Goal: Task Accomplishment & Management: Use online tool/utility

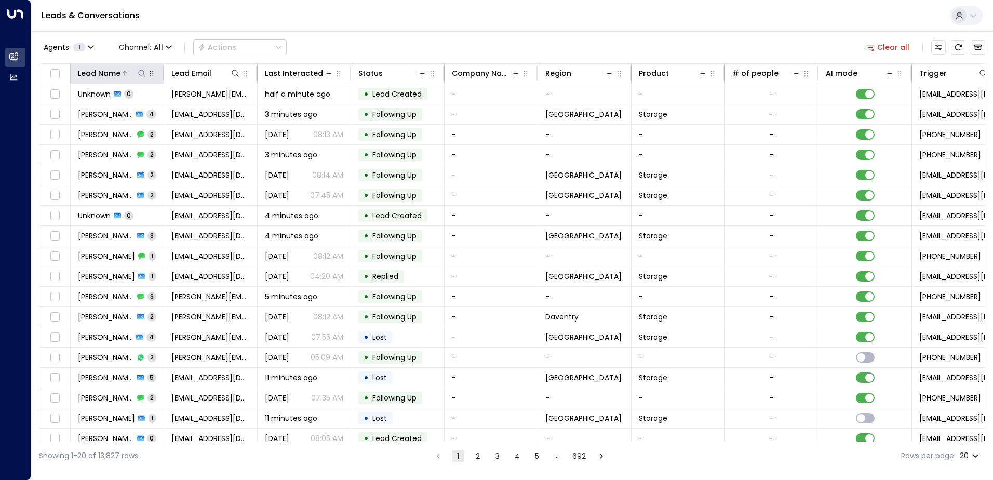
click at [139, 74] on icon at bounding box center [141, 73] width 7 height 7
type input "****"
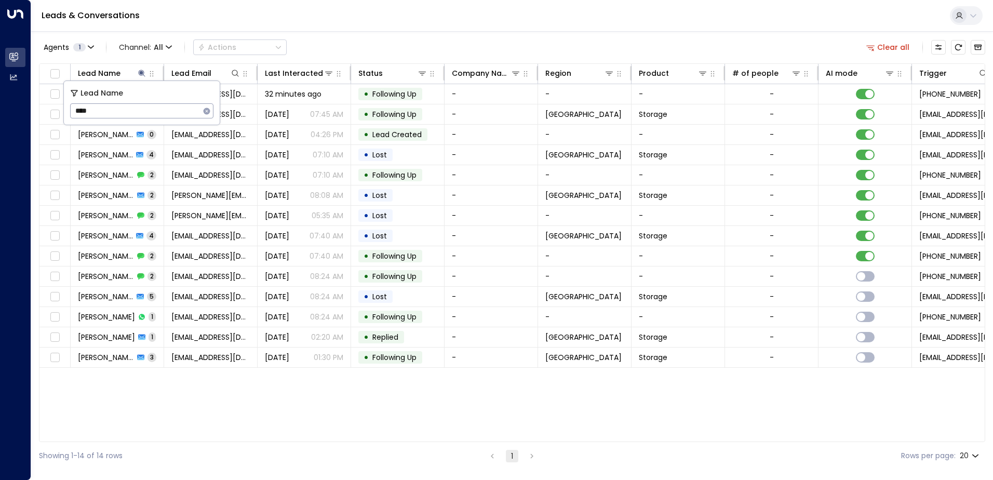
click at [336, 35] on div "Agents 1 Channel: All Actions Clear all Lead Name Lead Email Last Interacted St…" at bounding box center [512, 250] width 946 height 438
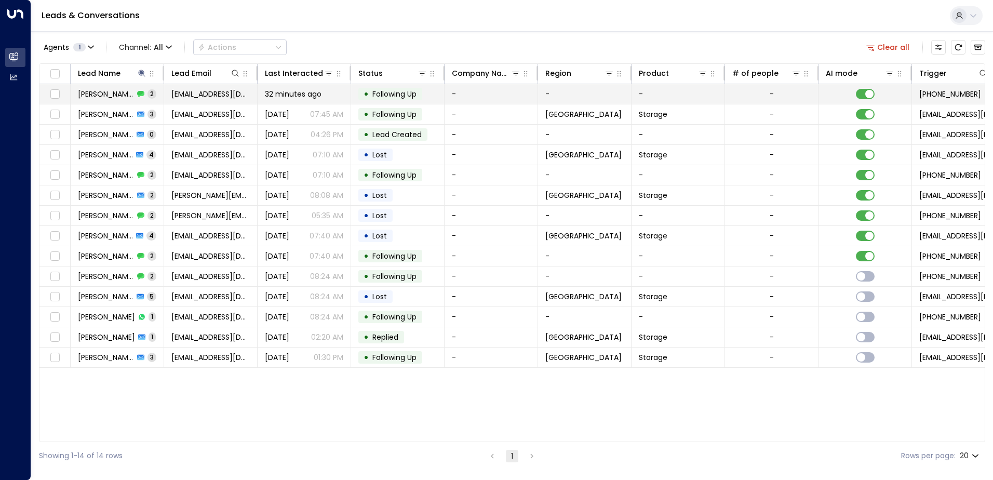
click at [111, 91] on span "[PERSON_NAME]" at bounding box center [106, 94] width 56 height 10
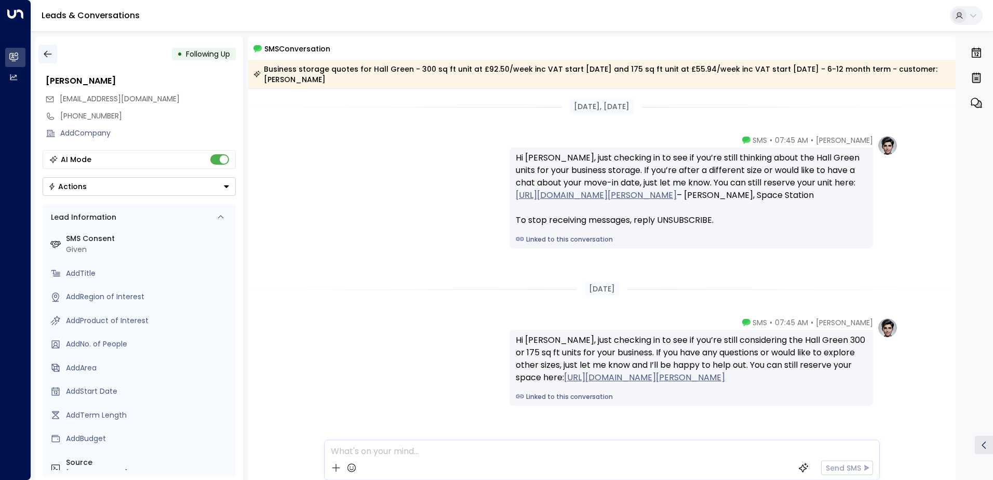
click at [51, 55] on icon "button" at bounding box center [48, 54] width 10 height 10
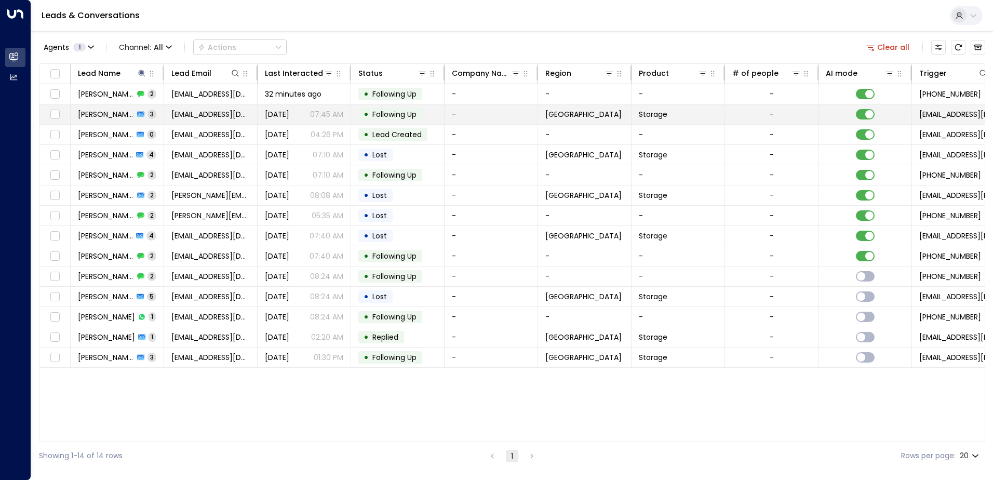
click at [112, 117] on span "[PERSON_NAME]" at bounding box center [106, 114] width 56 height 10
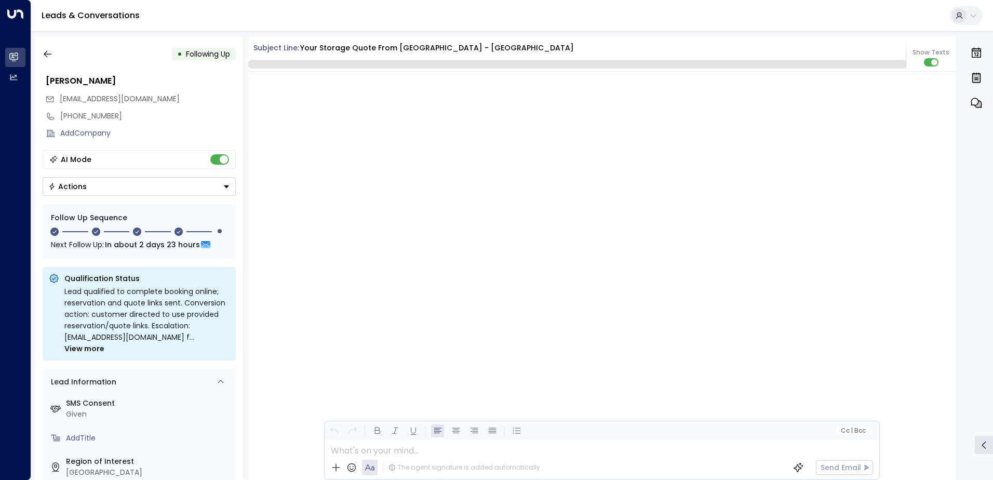
scroll to position [1500, 0]
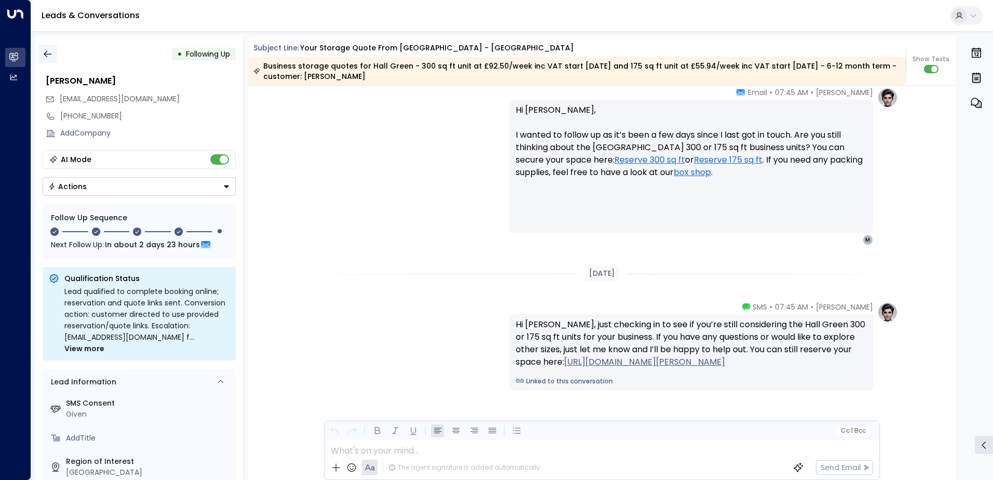
click at [47, 52] on icon "button" at bounding box center [48, 54] width 10 height 10
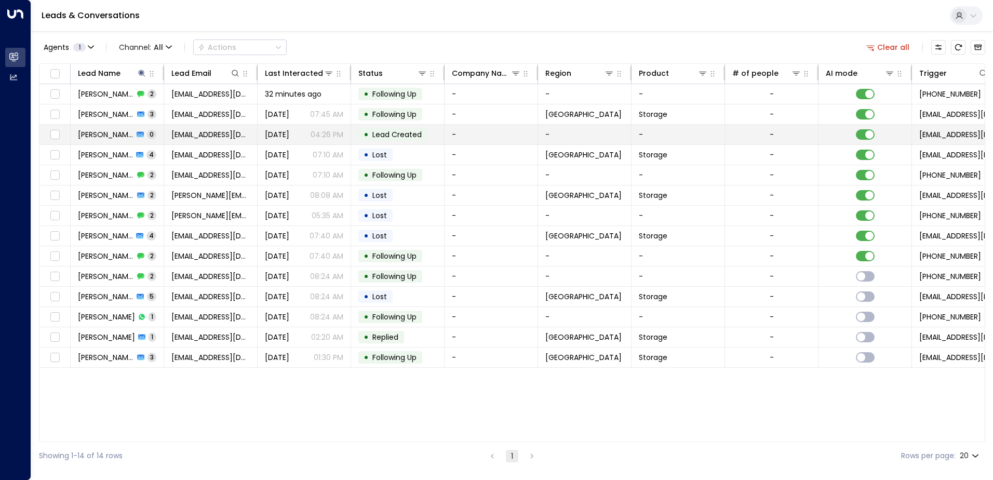
click at [104, 136] on span "[PERSON_NAME]" at bounding box center [106, 134] width 56 height 10
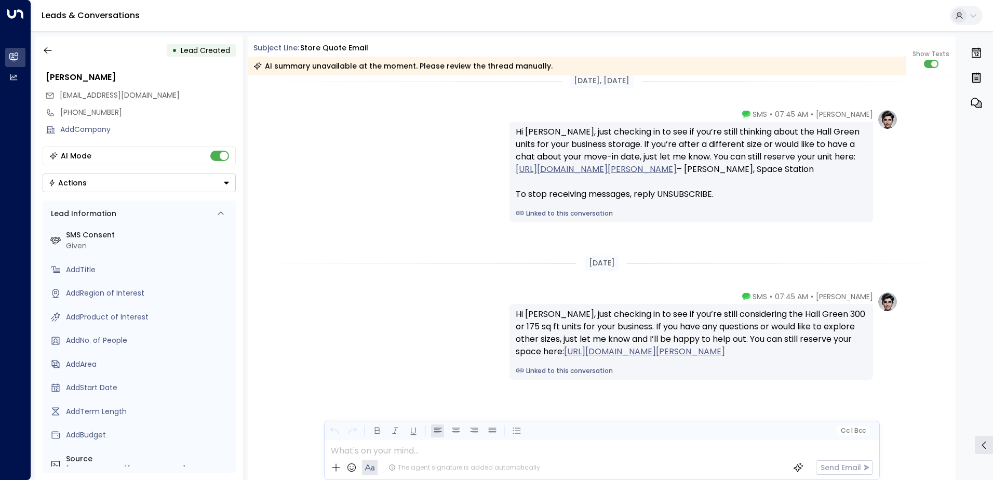
scroll to position [5, 0]
click at [42, 52] on button "button" at bounding box center [47, 49] width 19 height 19
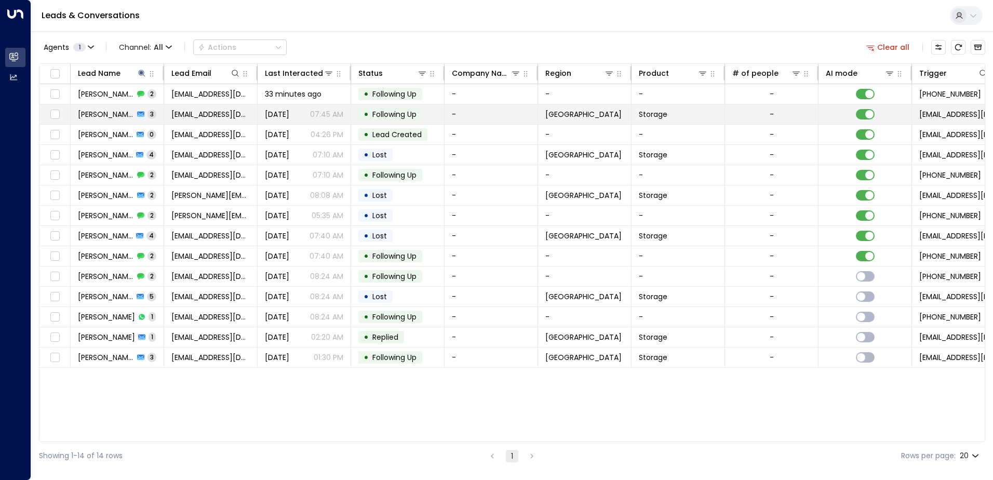
click at [89, 112] on span "[PERSON_NAME]" at bounding box center [106, 114] width 56 height 10
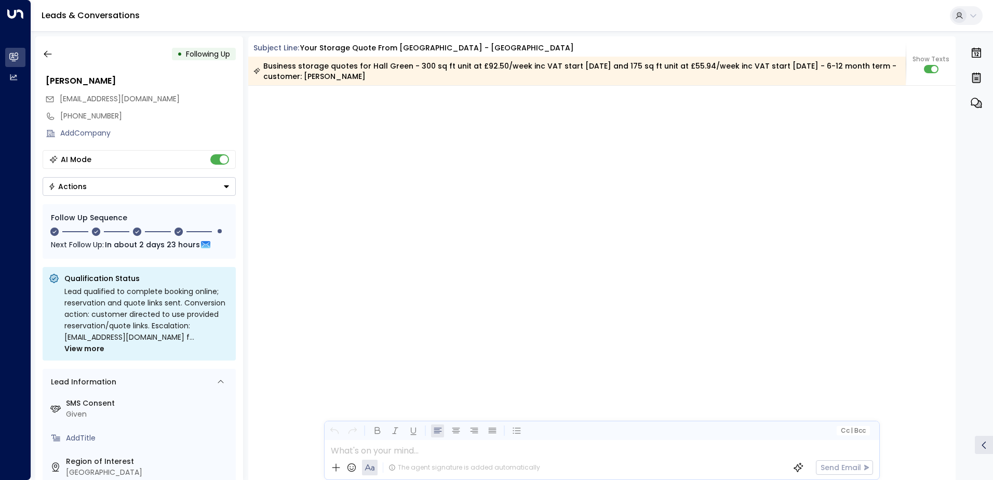
scroll to position [1648, 0]
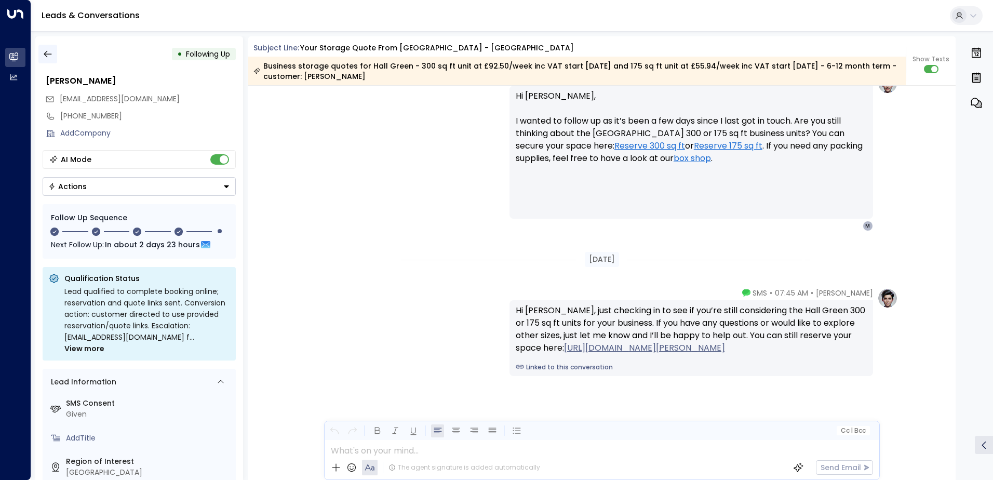
click at [48, 51] on icon "button" at bounding box center [48, 54] width 10 height 10
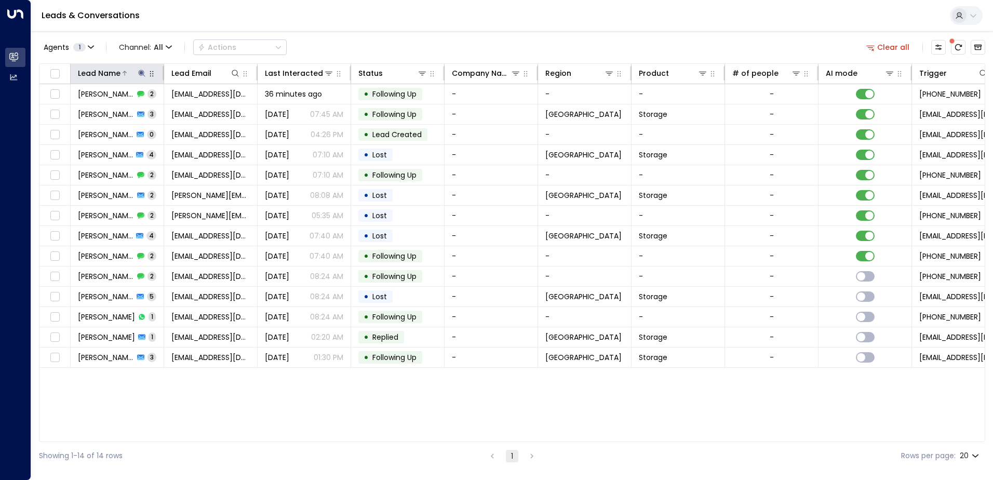
click at [140, 72] on icon at bounding box center [141, 73] width 7 height 7
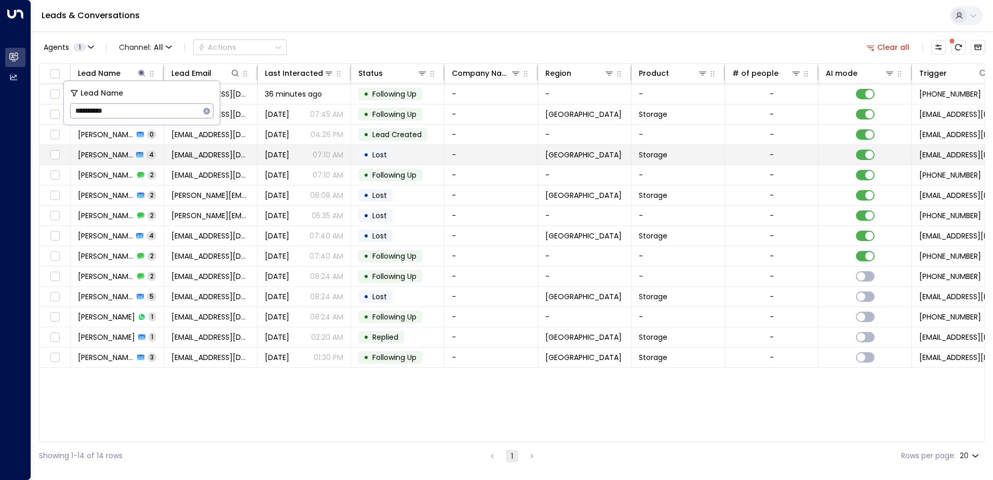
type input "**********"
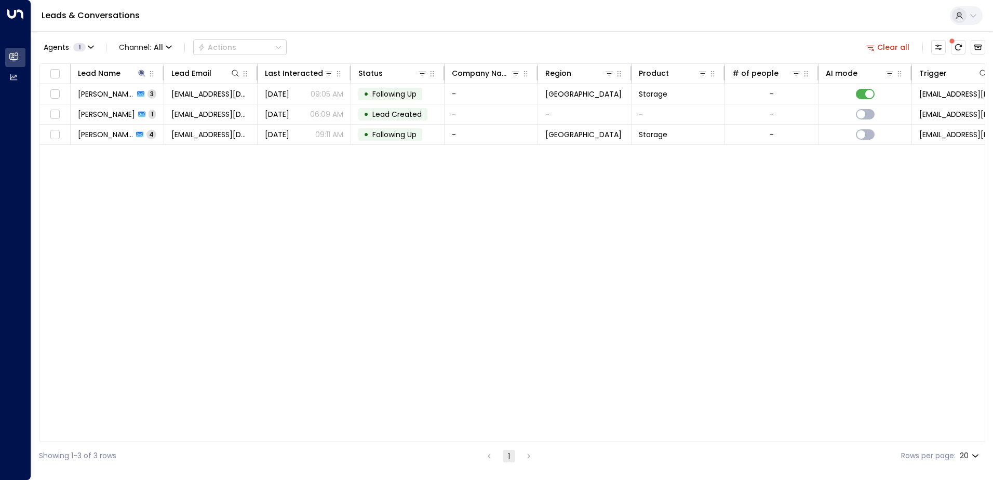
click at [479, 21] on div "Leads & Conversations" at bounding box center [512, 16] width 962 height 32
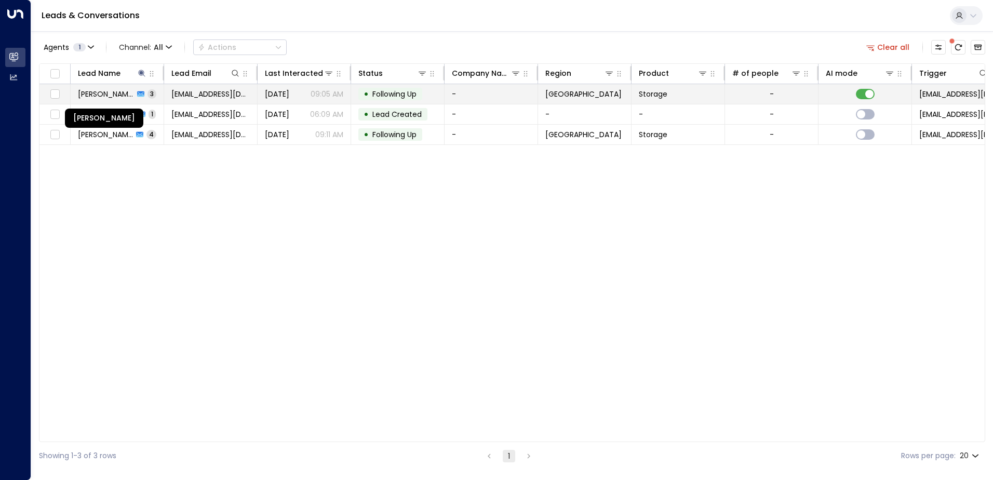
click at [102, 98] on span "[PERSON_NAME]" at bounding box center [106, 94] width 56 height 10
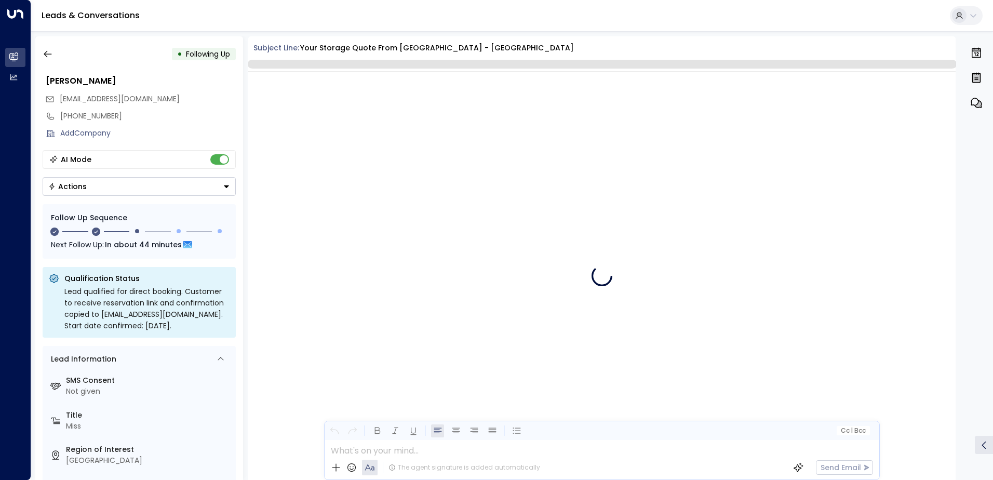
scroll to position [1084, 0]
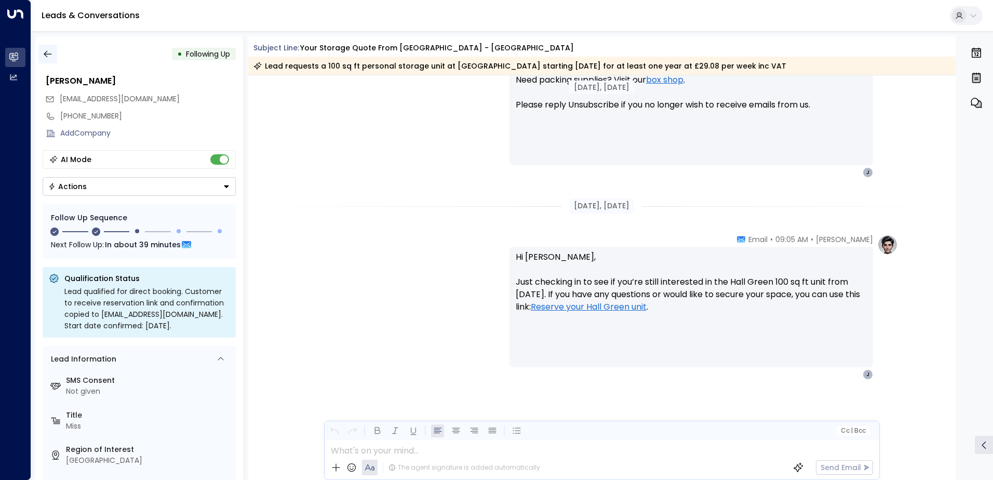
click at [49, 52] on icon "button" at bounding box center [48, 54] width 10 height 10
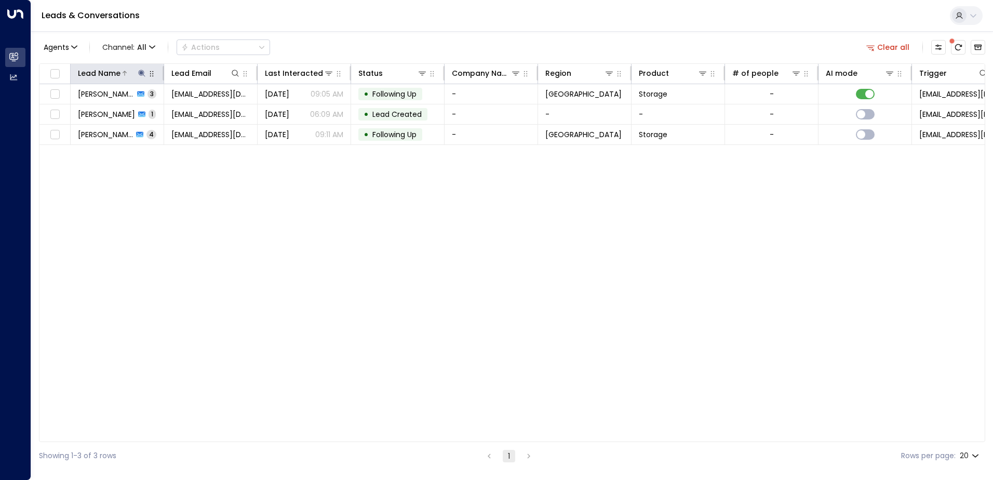
click at [140, 74] on icon at bounding box center [142, 73] width 8 height 8
type input "*"
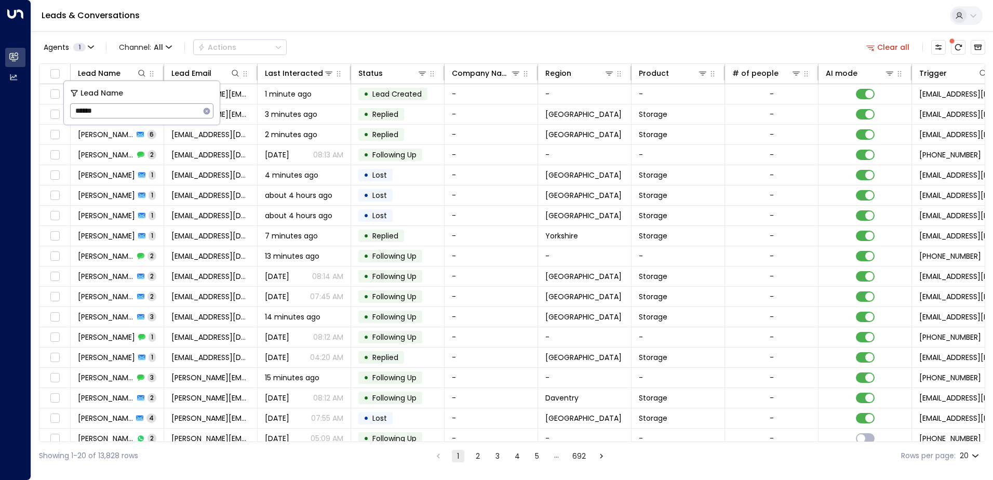
type input "******"
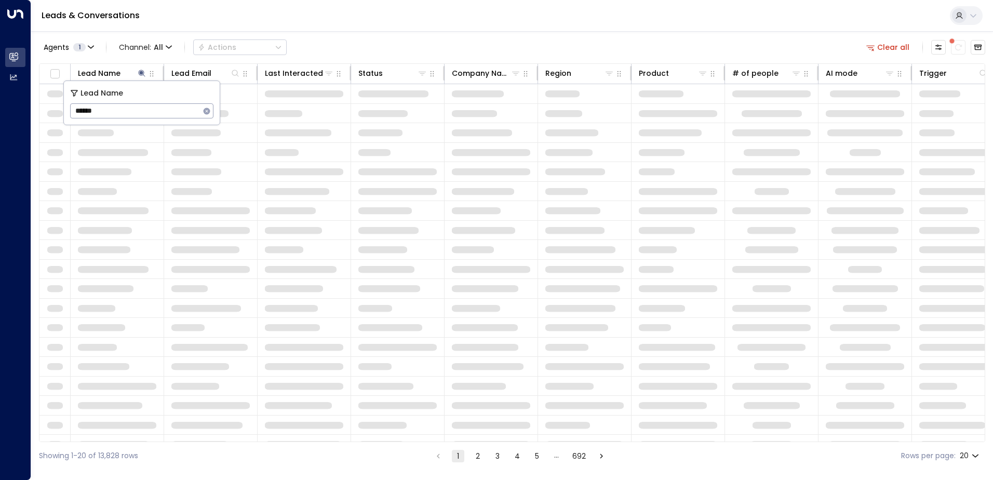
click at [422, 32] on div "Agents 1 Channel: All Actions Clear all Lead Name Lead Email Last Interacted St…" at bounding box center [512, 250] width 946 height 438
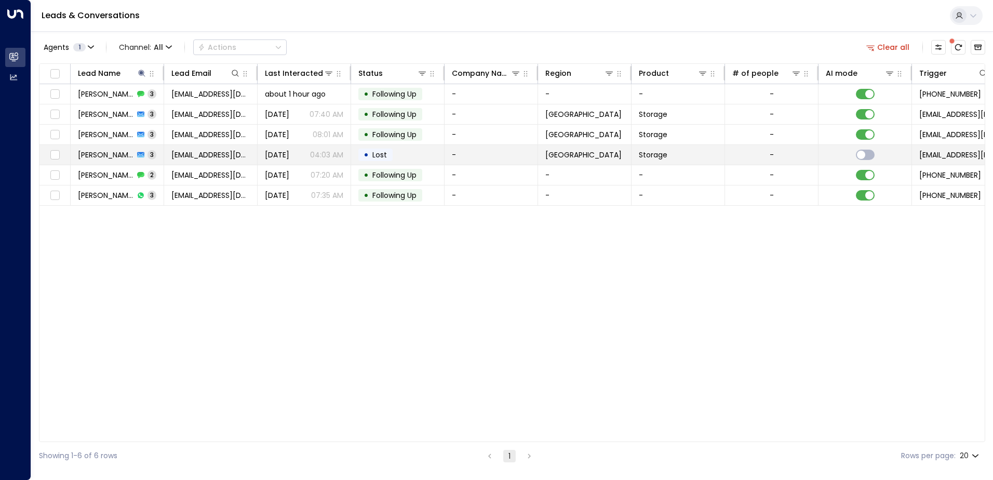
click at [97, 155] on span "[PERSON_NAME]" at bounding box center [106, 155] width 56 height 10
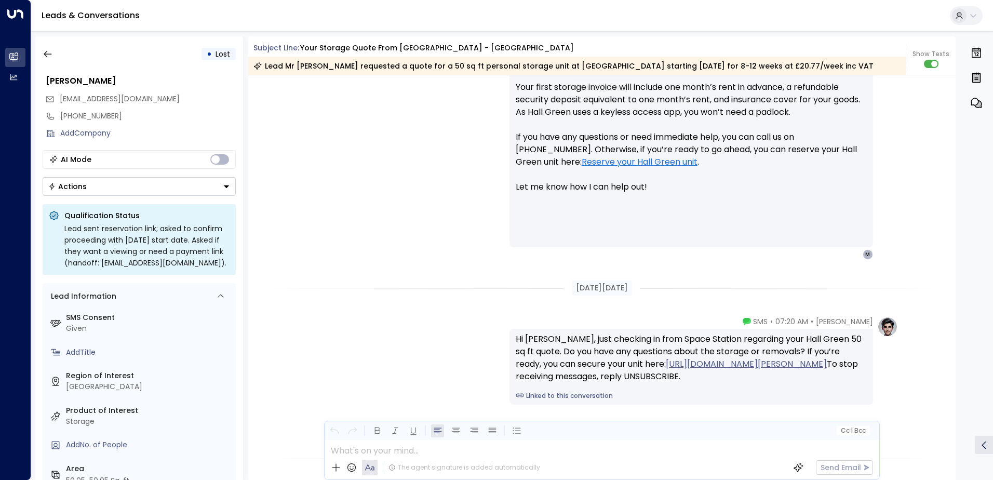
scroll to position [503, 0]
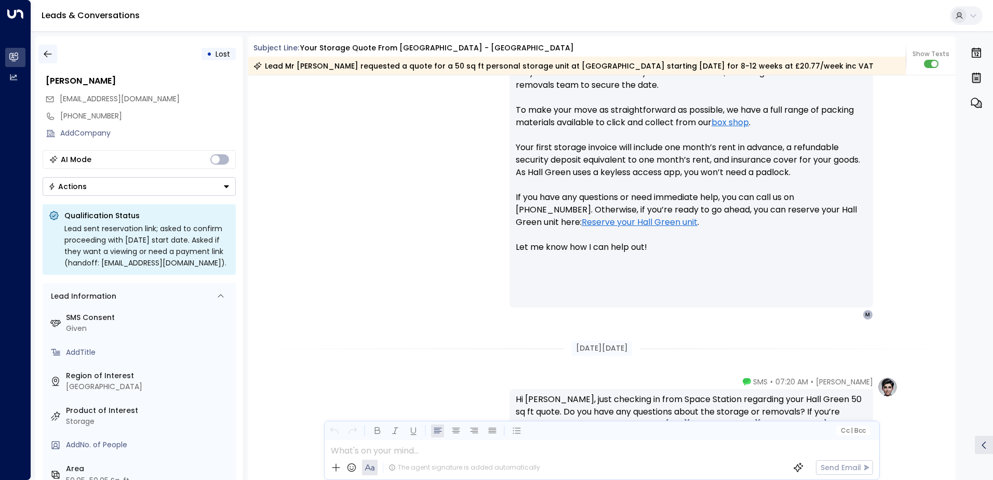
click at [52, 57] on icon "button" at bounding box center [48, 54] width 10 height 10
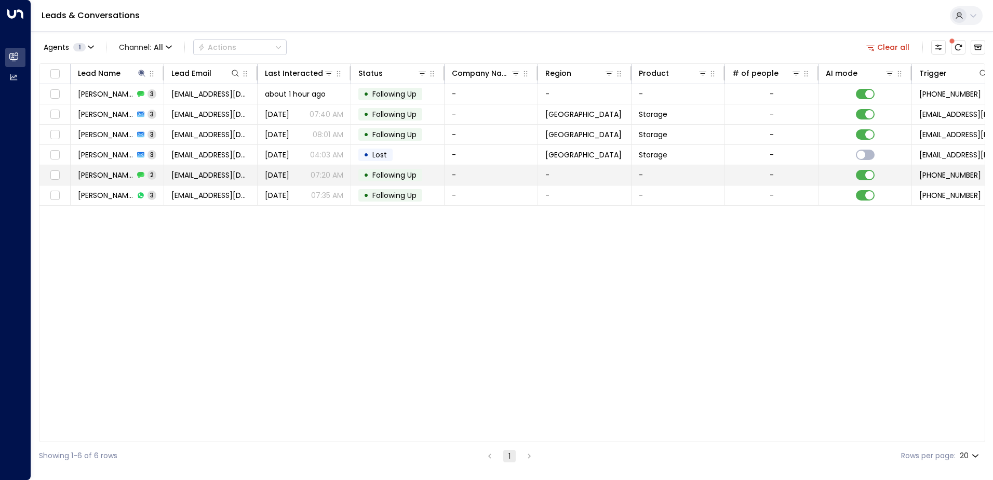
click at [87, 170] on span "[PERSON_NAME]" at bounding box center [106, 175] width 56 height 10
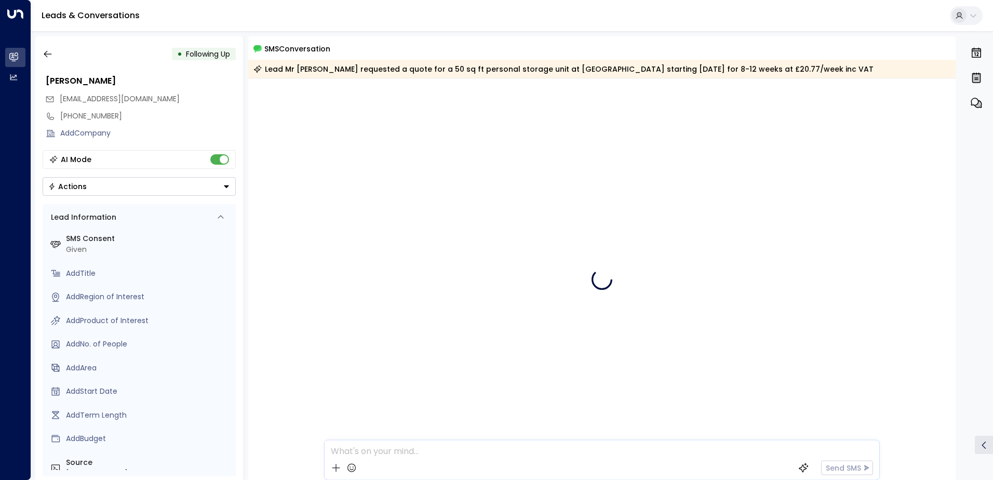
scroll to position [19, 0]
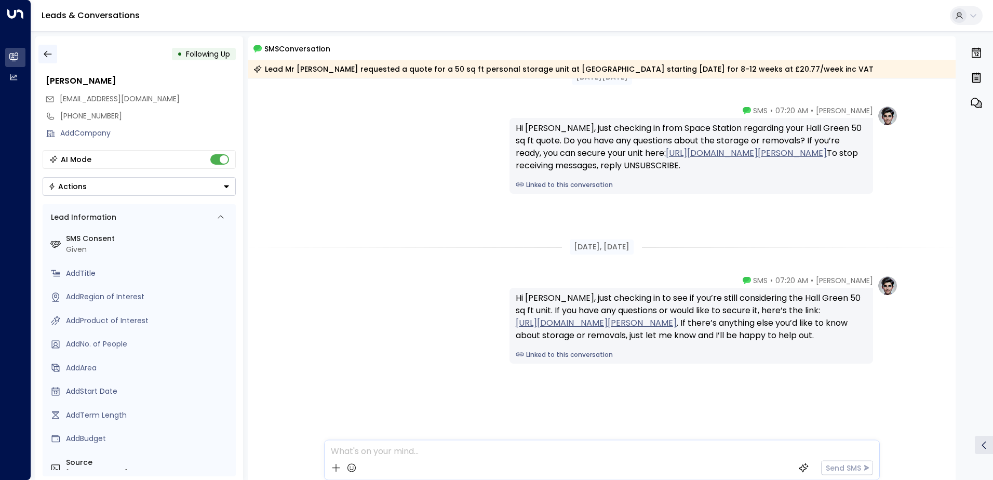
click at [49, 52] on icon "button" at bounding box center [48, 54] width 10 height 10
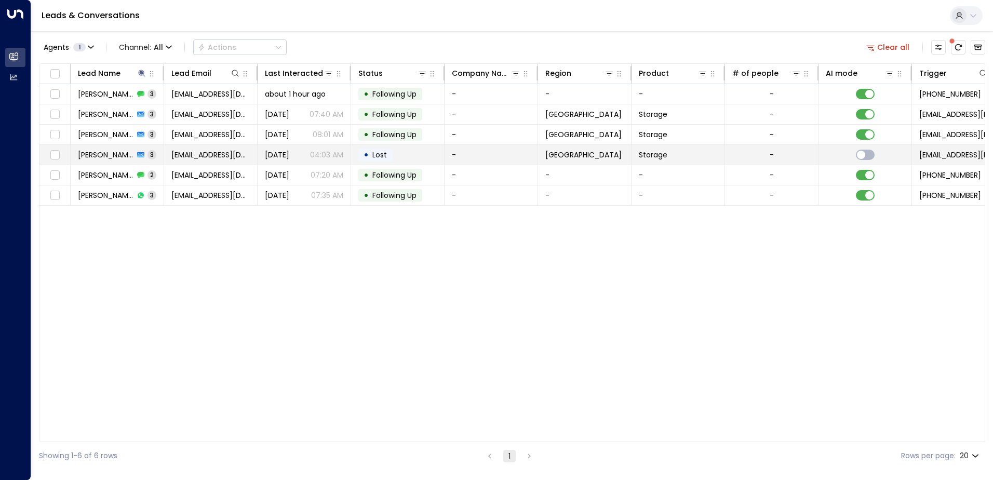
click at [210, 153] on span "[EMAIL_ADDRESS][DOMAIN_NAME]" at bounding box center [210, 155] width 78 height 10
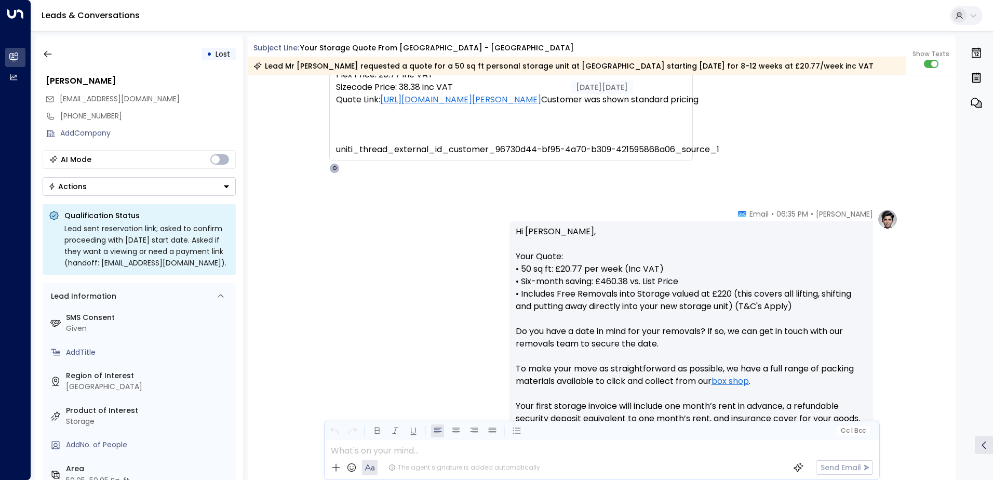
scroll to position [244, 0]
click at [42, 53] on button "button" at bounding box center [47, 54] width 19 height 19
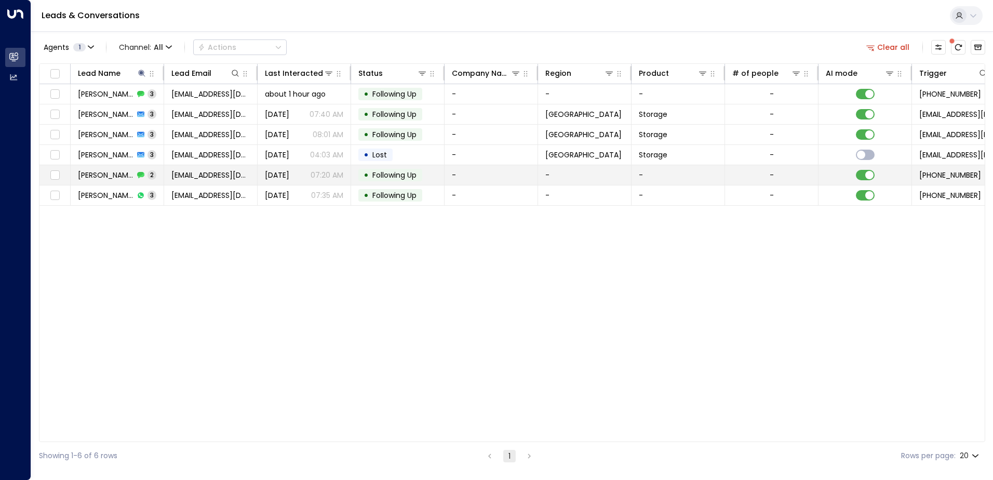
click at [97, 170] on span "[PERSON_NAME]" at bounding box center [106, 175] width 56 height 10
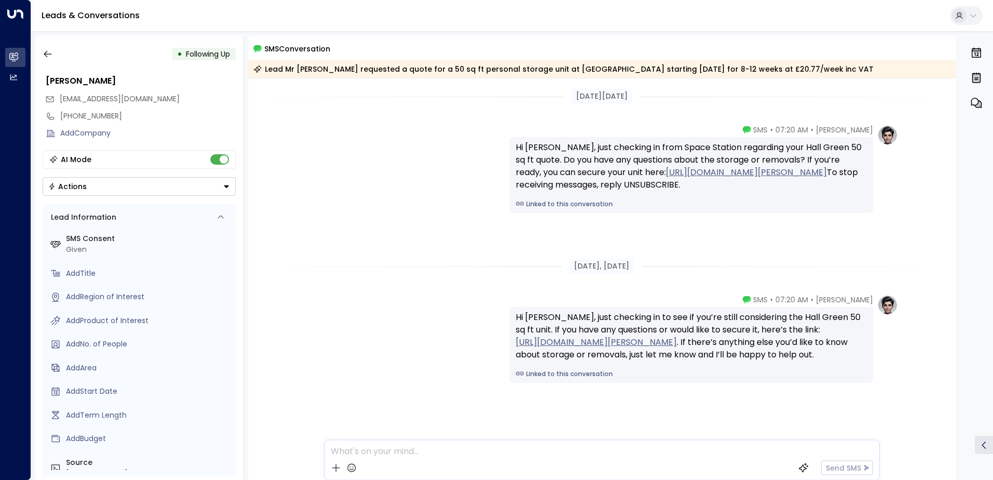
scroll to position [19, 0]
